Goal: Task Accomplishment & Management: Manage account settings

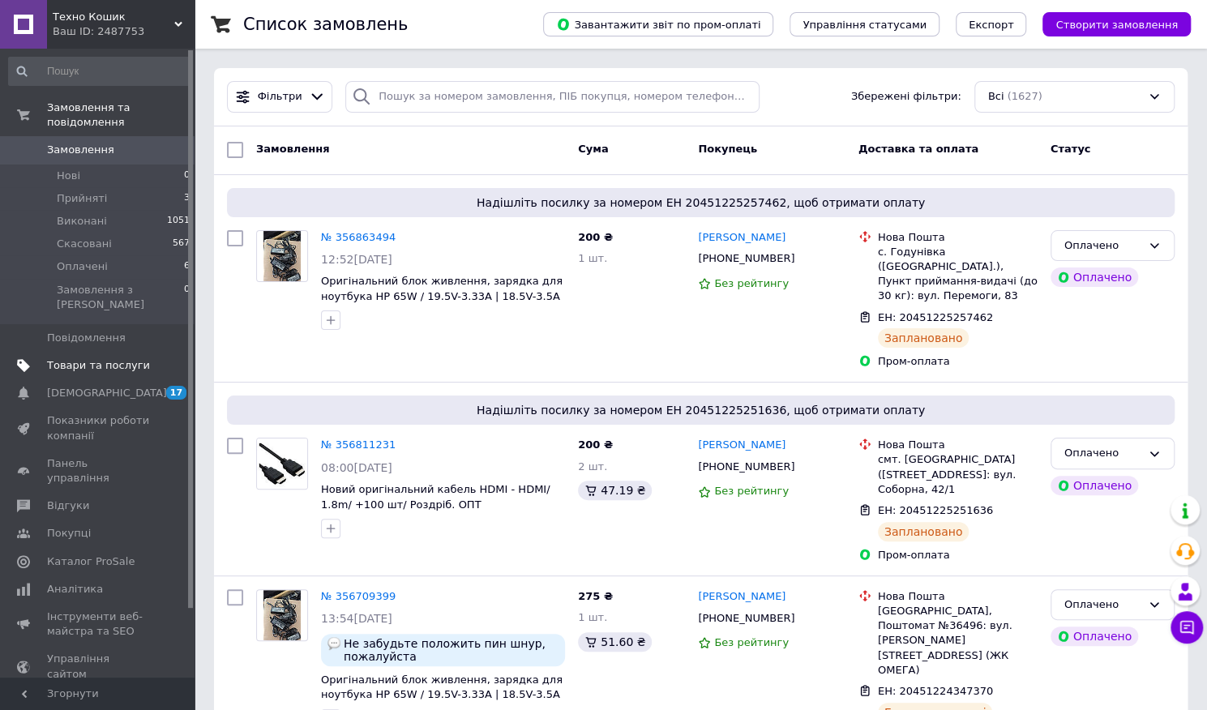
click at [101, 358] on span "Товари та послуги" at bounding box center [98, 365] width 103 height 15
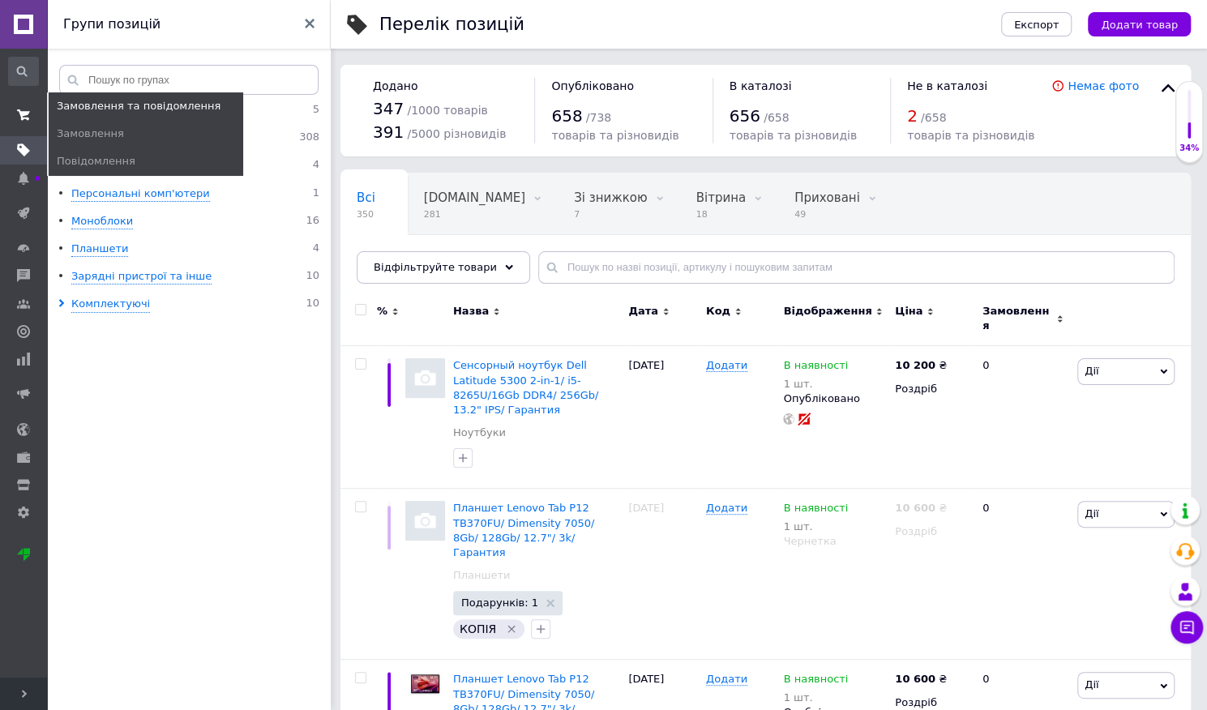
click at [24, 113] on use at bounding box center [23, 114] width 13 height 11
